Goal: Task Accomplishment & Management: Manage account settings

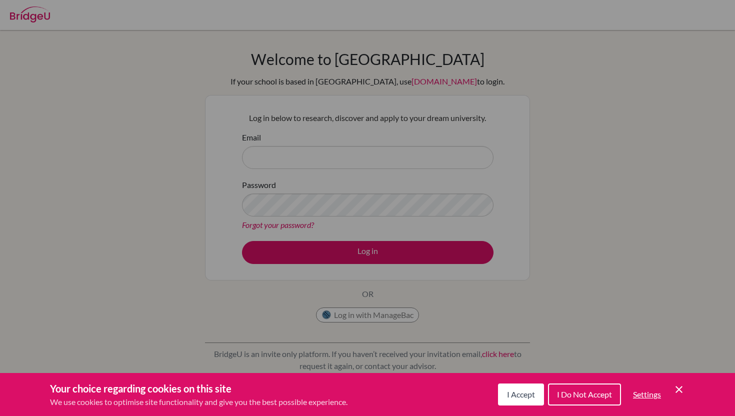
click at [679, 388] on icon "Save and close" at bounding box center [678, 389] width 7 height 7
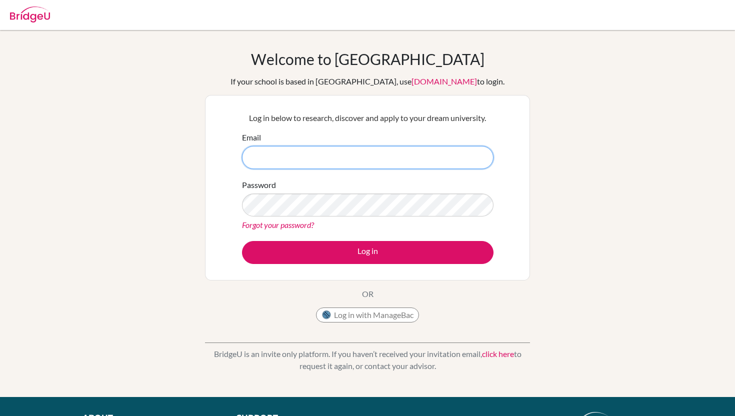
click at [450, 167] on input "Email" at bounding box center [367, 157] width 251 height 23
type input "[EMAIL_ADDRESS][DOMAIN_NAME]"
click at [310, 227] on link "Forgot your password?" at bounding box center [278, 224] width 72 height 9
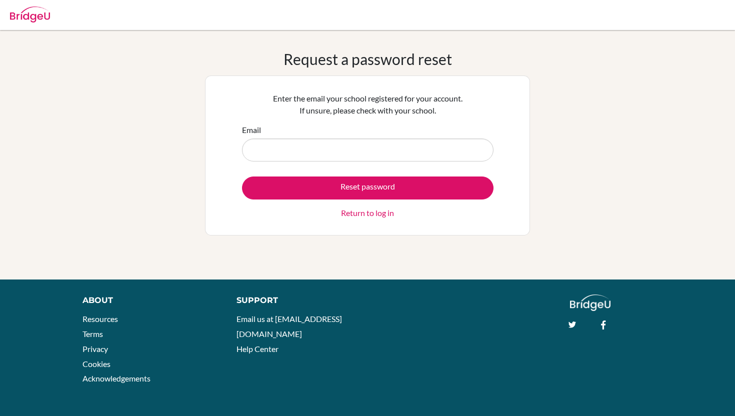
click at [280, 144] on input "Email" at bounding box center [367, 149] width 251 height 23
type input "erkhemlen.g@asu.edu.mn"
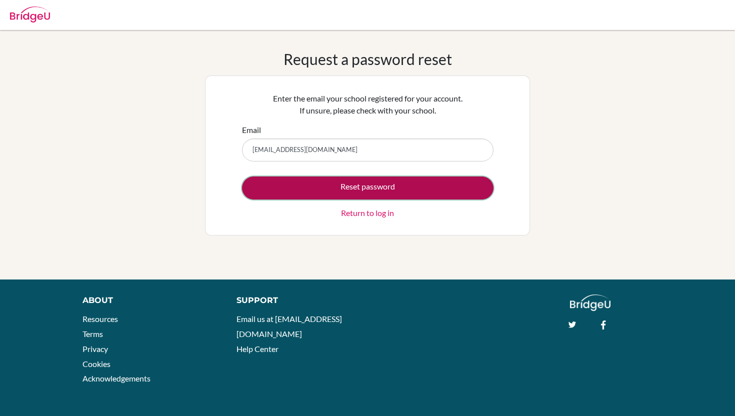
click at [329, 184] on button "Reset password" at bounding box center [367, 187] width 251 height 23
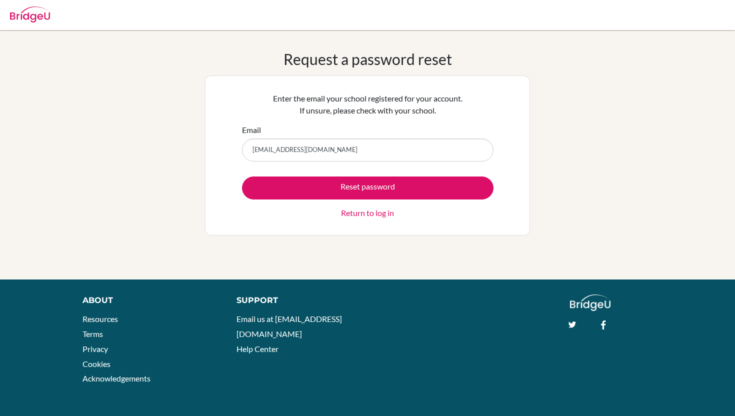
click at [358, 215] on link "Return to log in" at bounding box center [367, 213] width 53 height 12
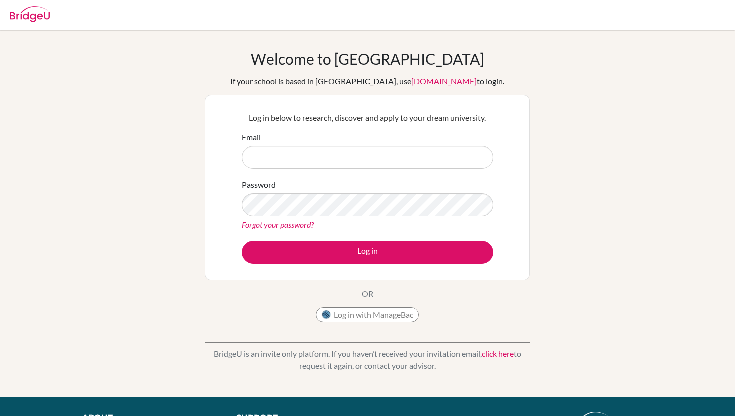
click at [353, 168] on input "Email" at bounding box center [367, 157] width 251 height 23
type input "[EMAIL_ADDRESS][DOMAIN_NAME]"
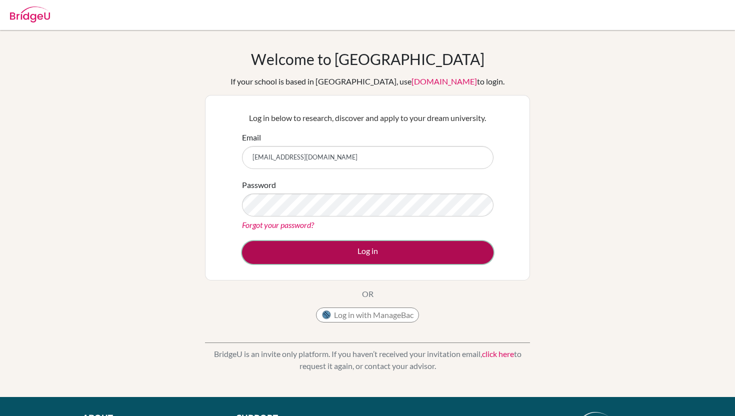
click at [344, 250] on button "Log in" at bounding box center [367, 252] width 251 height 23
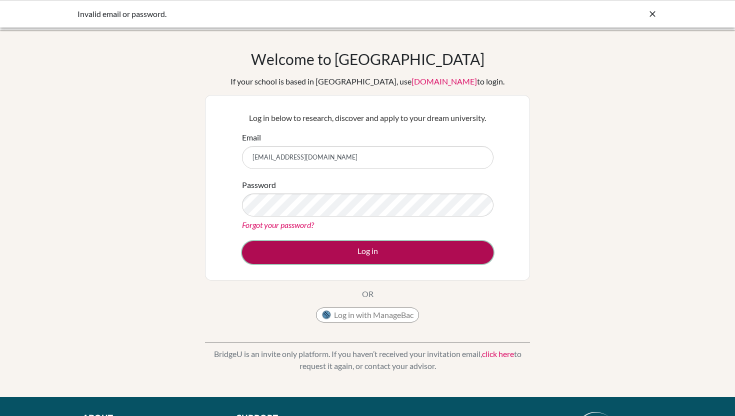
click at [348, 242] on button "Log in" at bounding box center [367, 252] width 251 height 23
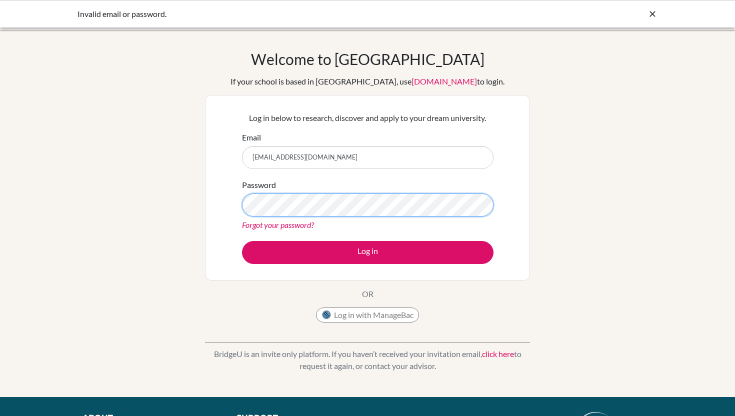
click at [242, 241] on button "Log in" at bounding box center [367, 252] width 251 height 23
